Goal: Task Accomplishment & Management: Use online tool/utility

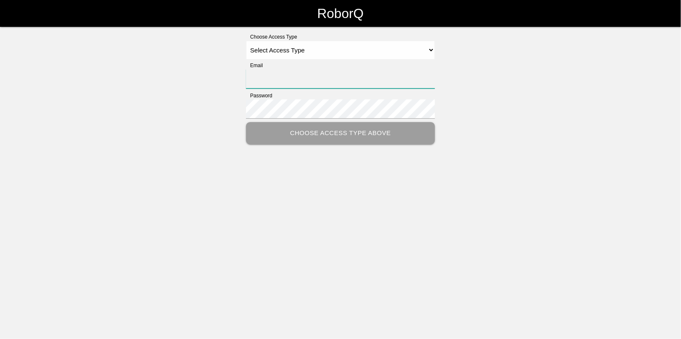
type input "[EMAIL_ADDRESS][DOMAIN_NAME]"
click at [286, 45] on select "Select Access Type Admin Customer Supervisor Worker" at bounding box center [340, 50] width 189 height 19
select select "Admin"
click at [246, 41] on select "Select Access Type Admin Customer Supervisor Worker" at bounding box center [340, 50] width 189 height 19
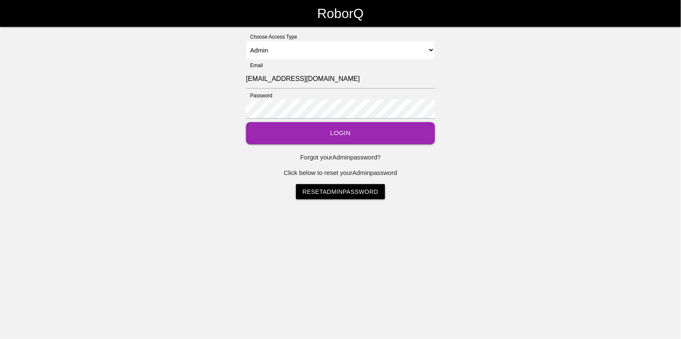
click at [326, 139] on button "Login" at bounding box center [340, 133] width 189 height 22
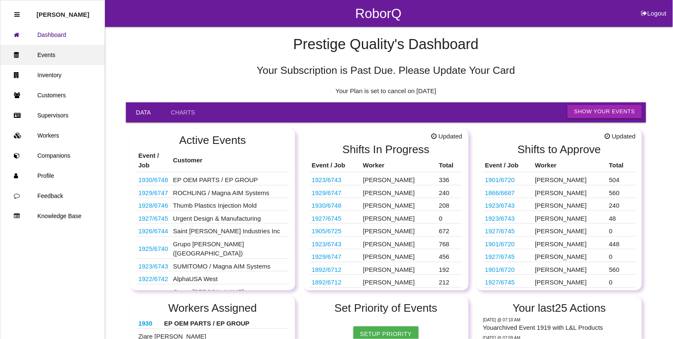
click at [49, 54] on link "Events" at bounding box center [52, 55] width 104 height 20
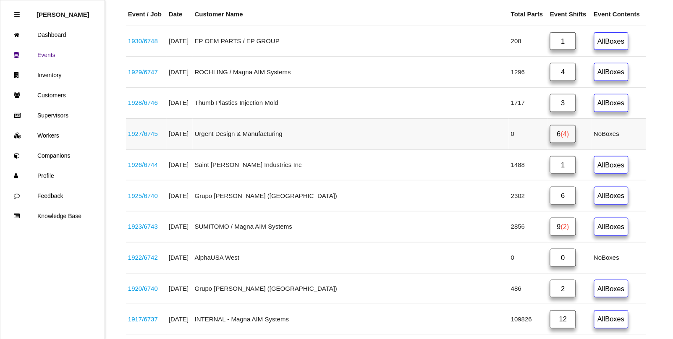
scroll to position [158, 0]
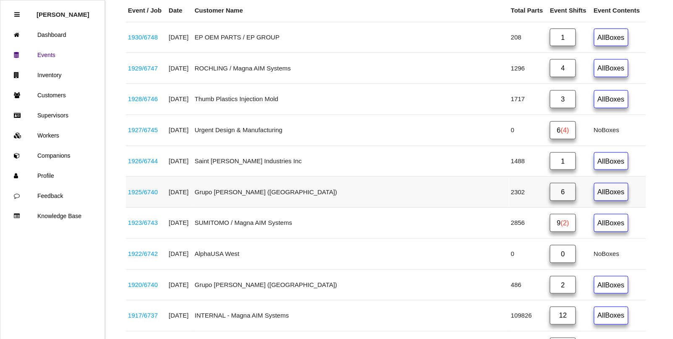
click at [135, 195] on link "1925 / 6740" at bounding box center [143, 192] width 30 height 7
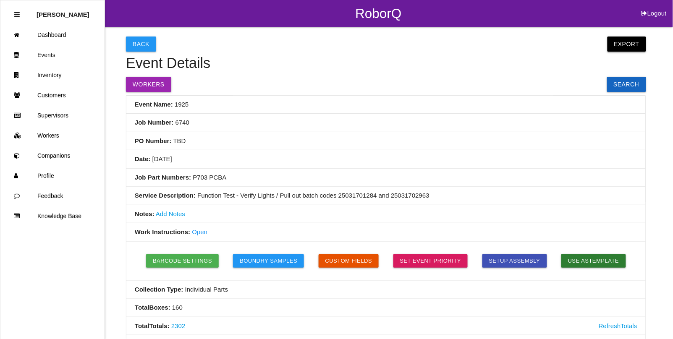
click at [629, 42] on button "Export" at bounding box center [627, 44] width 39 height 15
click at [629, 42] on link "Export Excel" at bounding box center [619, 46] width 48 height 19
click at [43, 53] on link "Events" at bounding box center [52, 55] width 104 height 20
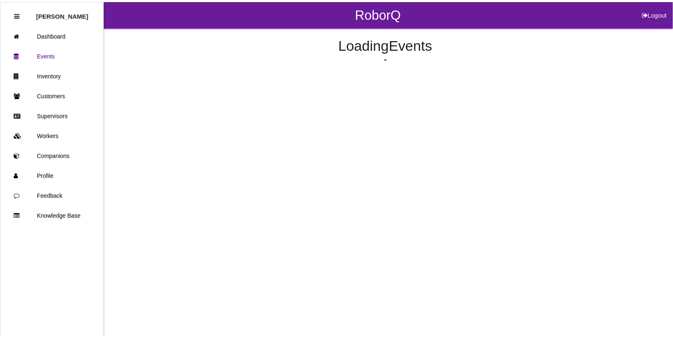
scroll to position [134, 0]
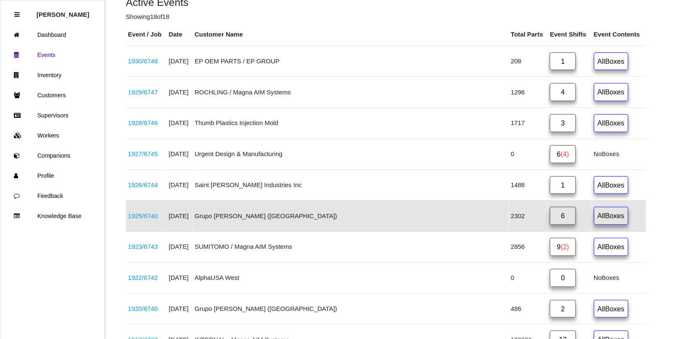
click at [550, 216] on link "6" at bounding box center [563, 216] width 26 height 18
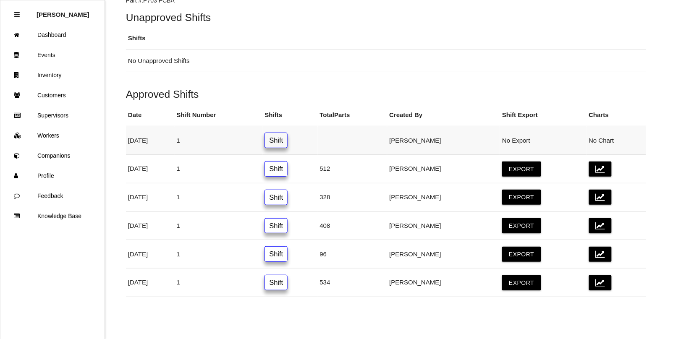
scroll to position [74, 0]
click at [288, 284] on link "Shift" at bounding box center [276, 283] width 23 height 16
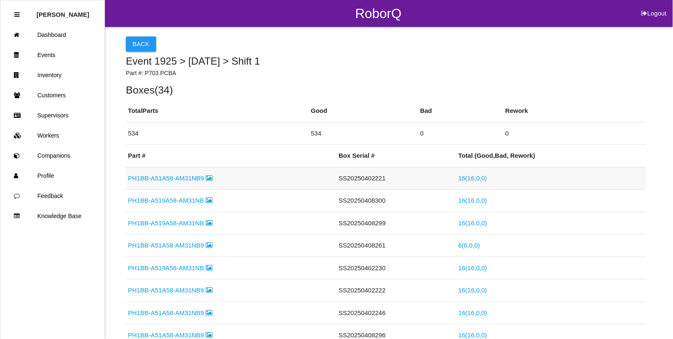
click at [473, 178] on link "16 ( 16 , 0 , 0 )" at bounding box center [473, 178] width 29 height 7
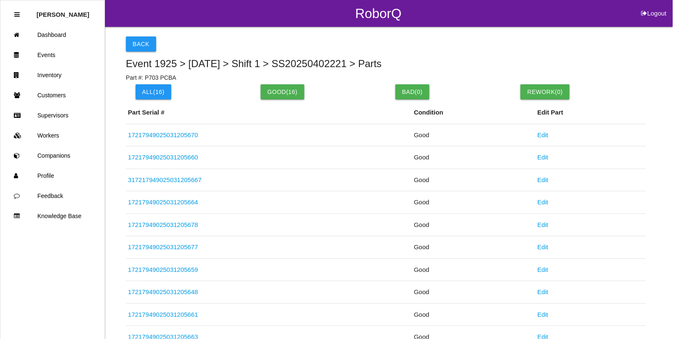
click at [145, 179] on link "317217949025031205667" at bounding box center [165, 179] width 74 height 7
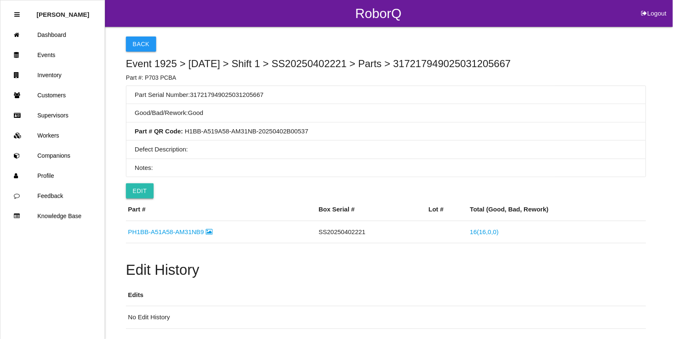
click at [143, 190] on button "Edit" at bounding box center [140, 191] width 28 height 15
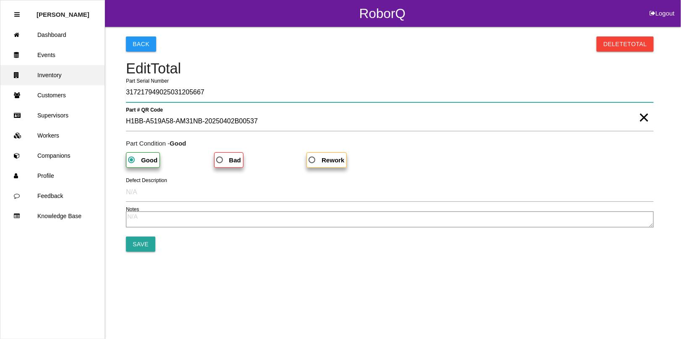
drag, startPoint x: 131, startPoint y: 92, endPoint x: 47, endPoint y: 77, distance: 85.3
click at [47, 77] on div "RoborQ Logout [PERSON_NAME] Dashboard Events Inventory Customers Supervisors Wo…" at bounding box center [340, 126] width 681 height 252
type input "17217949025031205667"
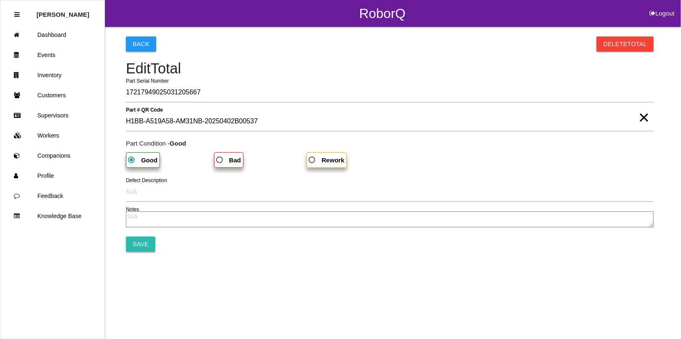
click at [140, 243] on input "Save" at bounding box center [140, 244] width 29 height 15
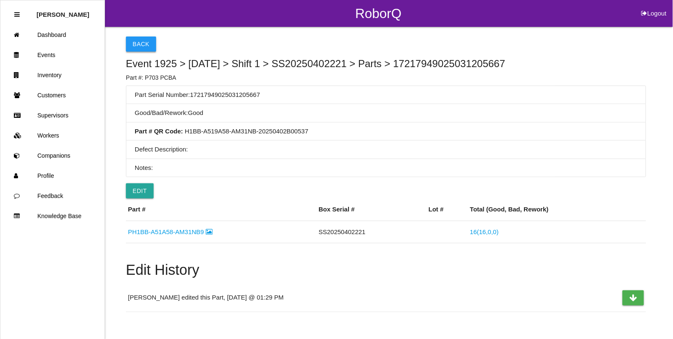
click at [144, 47] on button "Back" at bounding box center [141, 44] width 30 height 15
